Goal: Task Accomplishment & Management: Use online tool/utility

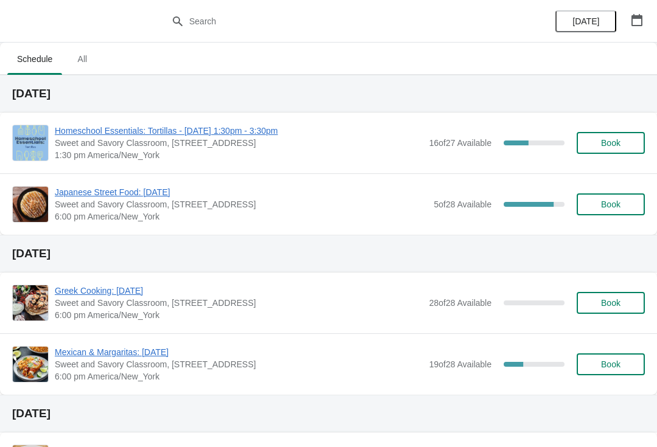
click at [224, 122] on div "Homeschool Essentials: Tortillas - [DATE] 1:30pm - 3:30pm Sweet and Savory Clas…" at bounding box center [328, 143] width 657 height 61
click at [72, 134] on span "Homeschool Essentials: Tortillas - [DATE] 1:30pm - 3:30pm" at bounding box center [239, 131] width 368 height 12
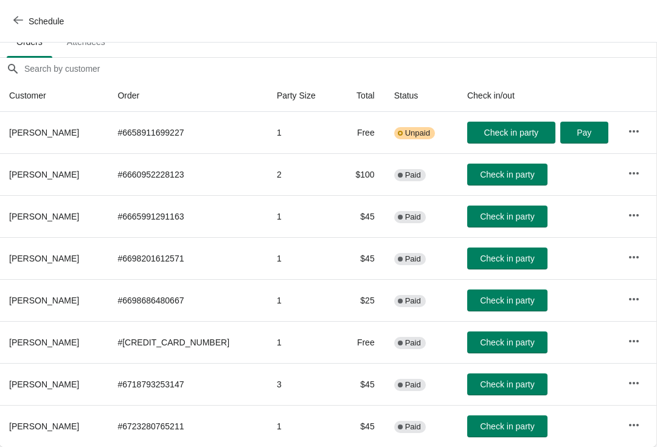
scroll to position [90, 1]
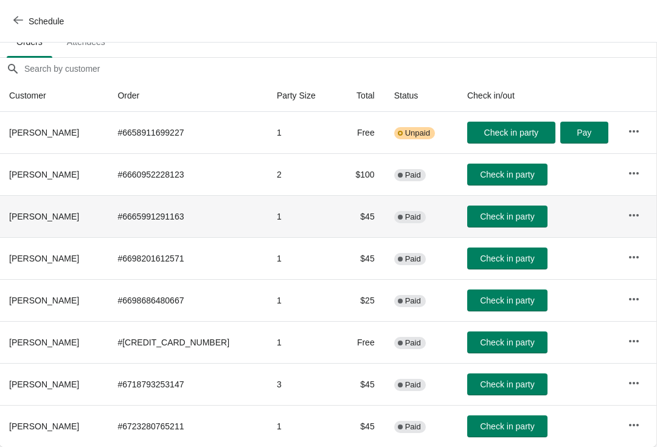
click at [4, 223] on th "[PERSON_NAME]" at bounding box center [53, 216] width 108 height 42
click at [5, 219] on th "[PERSON_NAME]" at bounding box center [53, 216] width 108 height 42
click at [1, 225] on th "[PERSON_NAME]" at bounding box center [53, 216] width 108 height 42
click at [524, 259] on button "Check in party" at bounding box center [508, 259] width 80 height 22
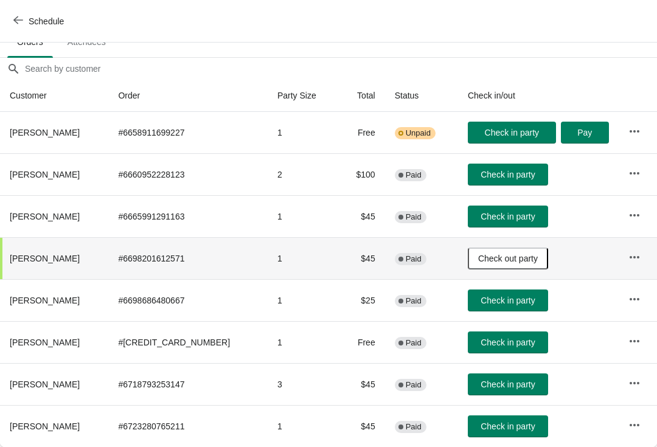
scroll to position [90, 0]
click at [508, 172] on span "Check in party" at bounding box center [508, 175] width 54 height 10
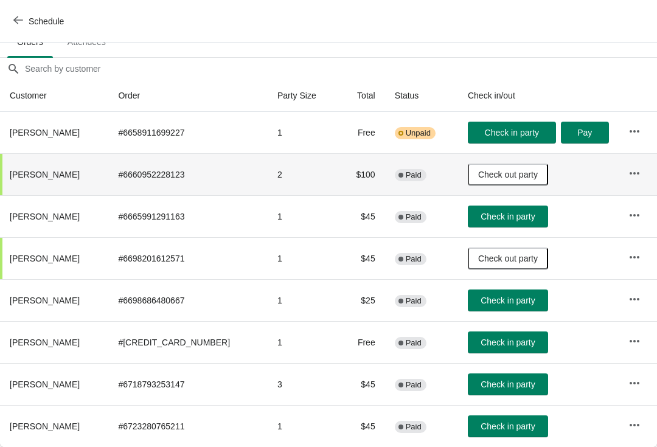
click at [488, 426] on span "Check in party" at bounding box center [508, 427] width 54 height 10
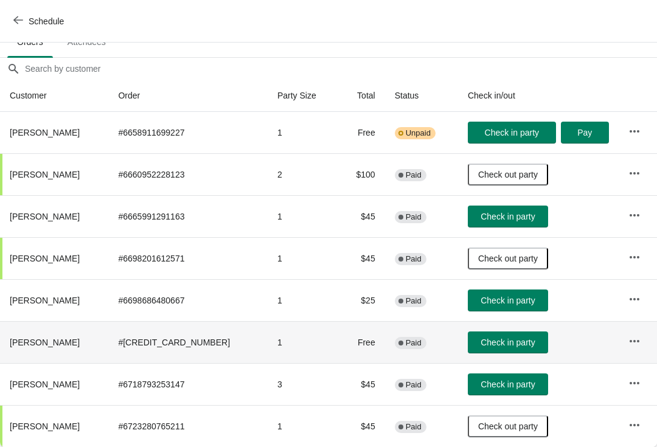
click at [492, 342] on span "Check in party" at bounding box center [508, 343] width 54 height 10
click at [45, 344] on span "[PERSON_NAME]" at bounding box center [45, 343] width 70 height 10
click at [510, 295] on button "Check in party" at bounding box center [508, 301] width 80 height 22
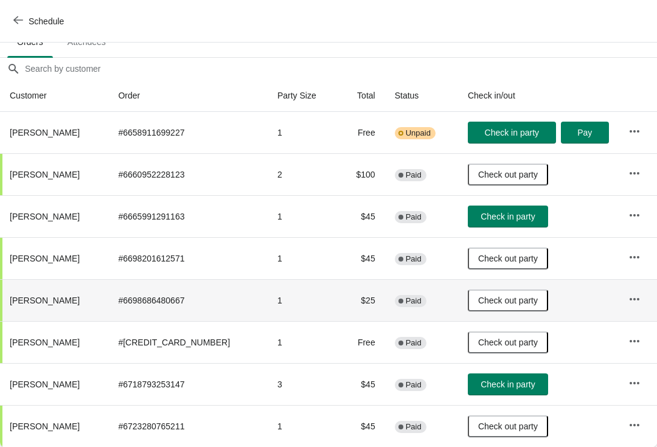
click at [505, 390] on span "Check in party" at bounding box center [508, 385] width 54 height 10
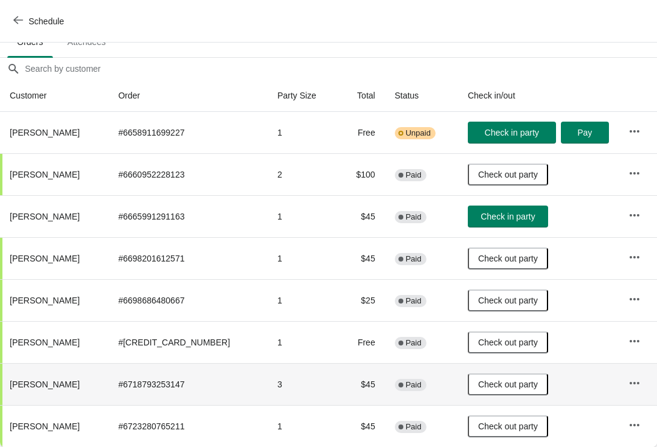
click at [488, 216] on span "Check in party" at bounding box center [508, 217] width 54 height 10
